Goal: Information Seeking & Learning: Learn about a topic

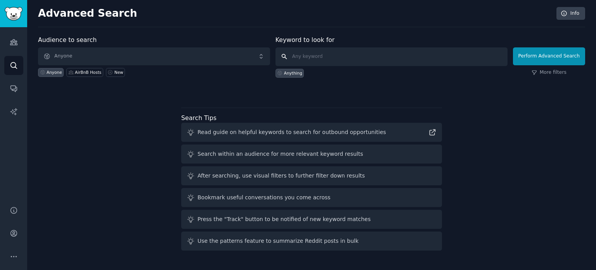
click at [336, 48] on input "text" at bounding box center [391, 56] width 232 height 19
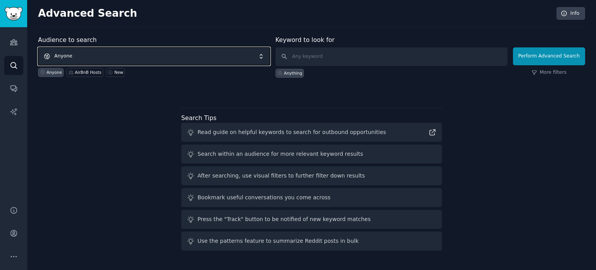
click at [222, 60] on span "Anyone" at bounding box center [154, 56] width 232 height 18
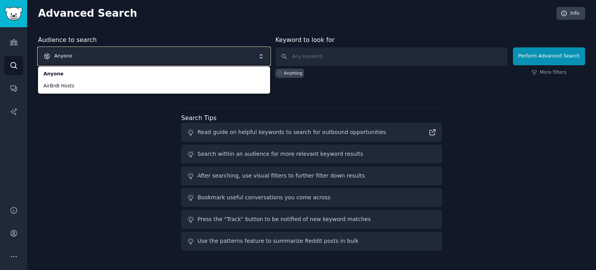
click at [89, 53] on span "Anyone" at bounding box center [154, 56] width 232 height 18
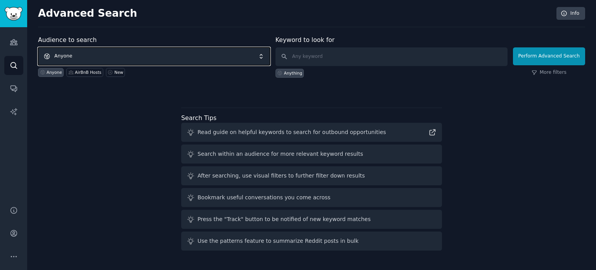
click at [88, 53] on span "Anyone" at bounding box center [154, 56] width 232 height 18
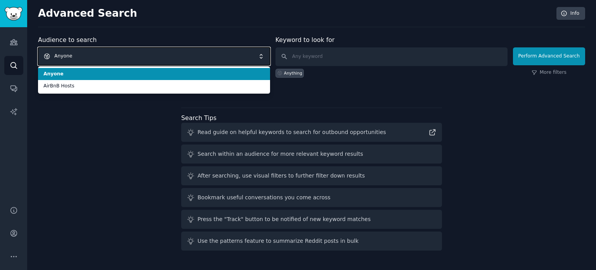
click at [88, 53] on span "Anyone" at bounding box center [154, 56] width 232 height 18
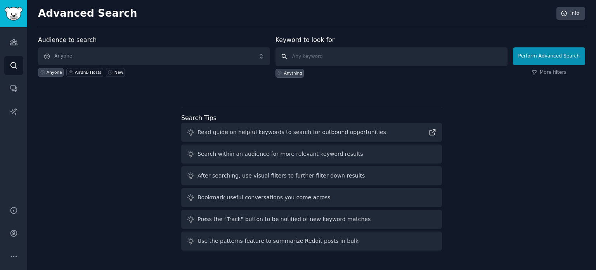
click at [317, 60] on input "text" at bounding box center [391, 56] width 232 height 19
type input "Dallas picnic events industry"
click button "Perform Advanced Search" at bounding box center [549, 56] width 72 height 18
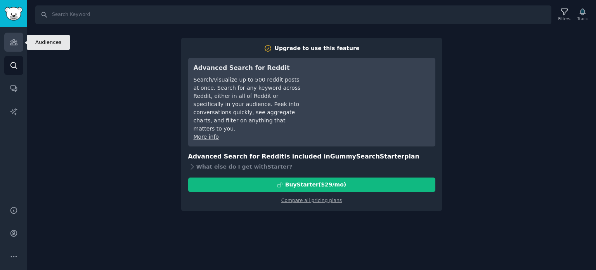
click at [11, 43] on icon "Sidebar" at bounding box center [13, 42] width 7 height 5
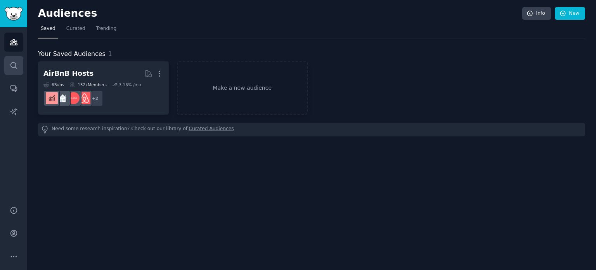
click at [15, 62] on icon "Sidebar" at bounding box center [14, 65] width 8 height 8
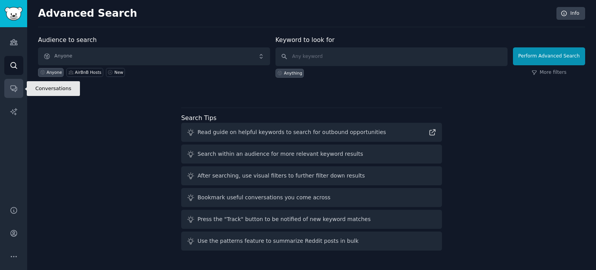
click at [13, 95] on link "Conversations" at bounding box center [13, 88] width 19 height 19
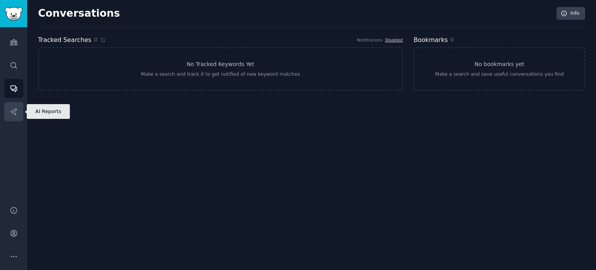
click at [14, 108] on icon "Sidebar" at bounding box center [14, 111] width 8 height 8
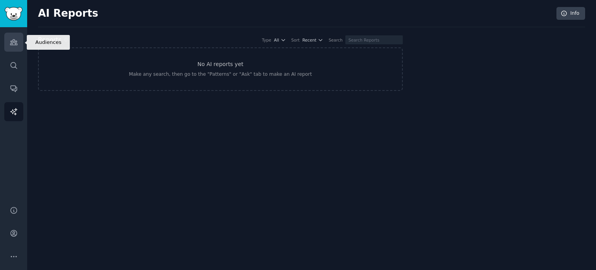
click at [17, 43] on icon "Sidebar" at bounding box center [14, 42] width 8 height 8
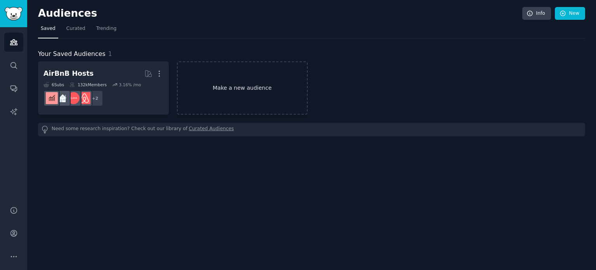
click at [257, 90] on link "Make a new audience" at bounding box center [242, 87] width 131 height 53
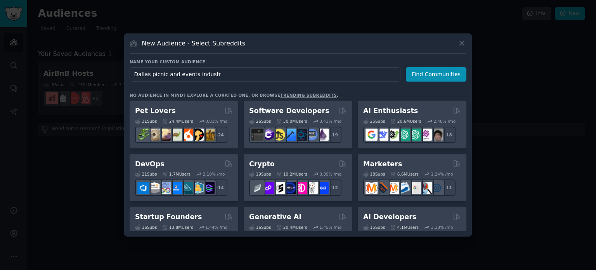
type input "Dallas picnic and events industry"
click button "Find Communities" at bounding box center [436, 74] width 61 height 14
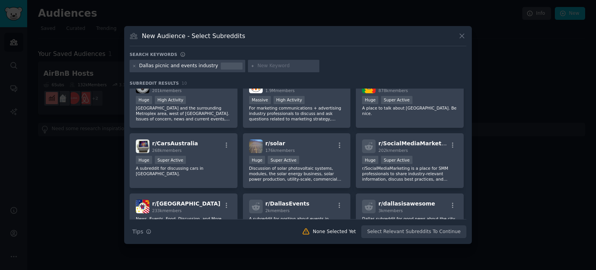
scroll to position [16, 0]
click at [195, 115] on p "[GEOGRAPHIC_DATA] and the surrounding Metroplex area, west of [GEOGRAPHIC_DATA]…" at bounding box center [183, 113] width 95 height 16
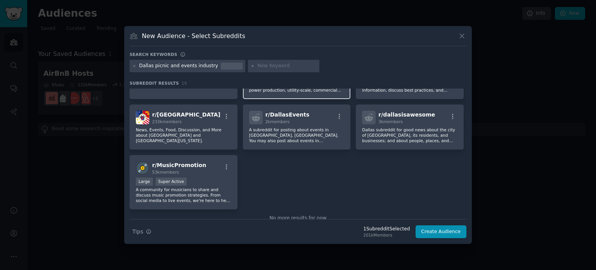
scroll to position [104, 0]
